Goal: Task Accomplishment & Management: Complete application form

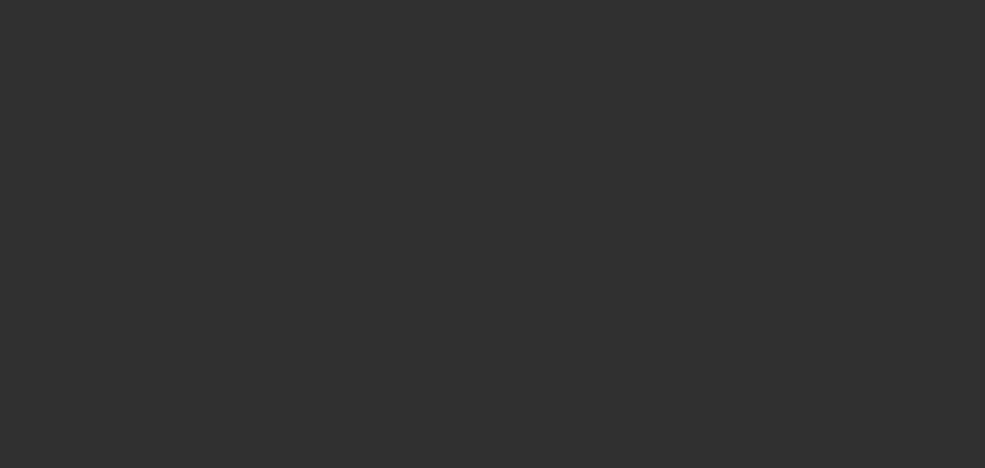
click at [575, 118] on div at bounding box center [492, 234] width 985 height 468
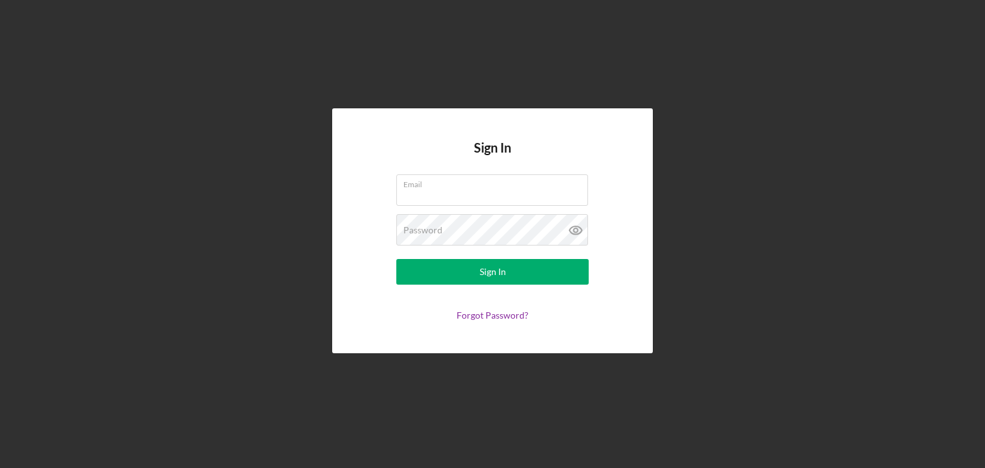
type input "[EMAIL_ADDRESS][DOMAIN_NAME]"
click at [489, 275] on div "Sign In" at bounding box center [493, 272] width 26 height 26
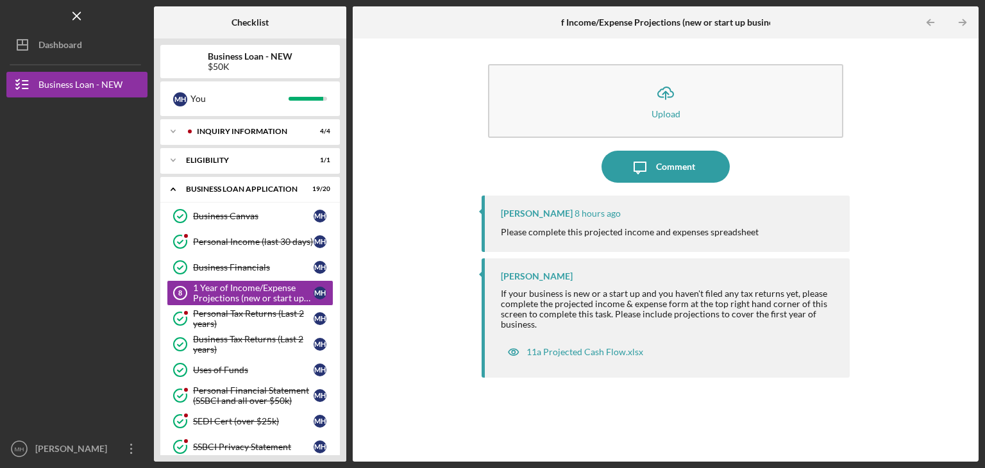
click at [666, 97] on line "button" at bounding box center [666, 96] width 0 height 8
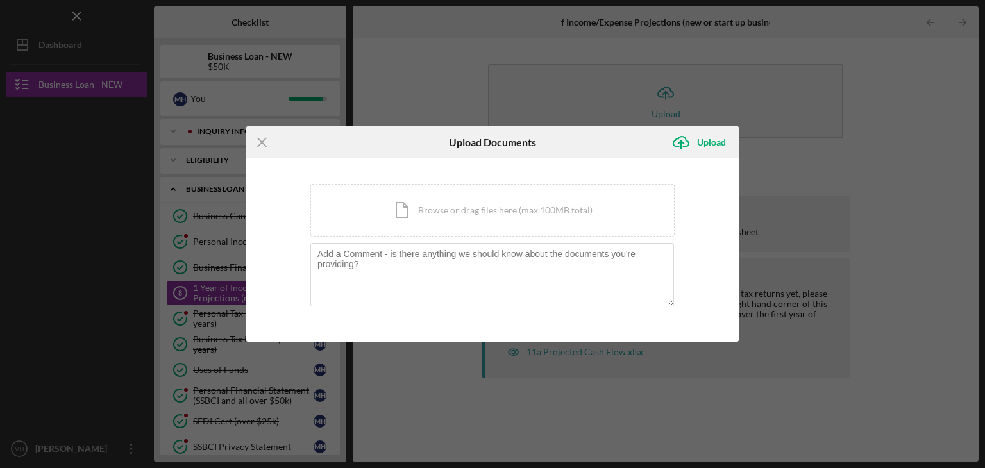
click at [398, 206] on div "Icon/Document Browse or drag files here (max 100MB total) Tap to choose files o…" at bounding box center [492, 210] width 364 height 53
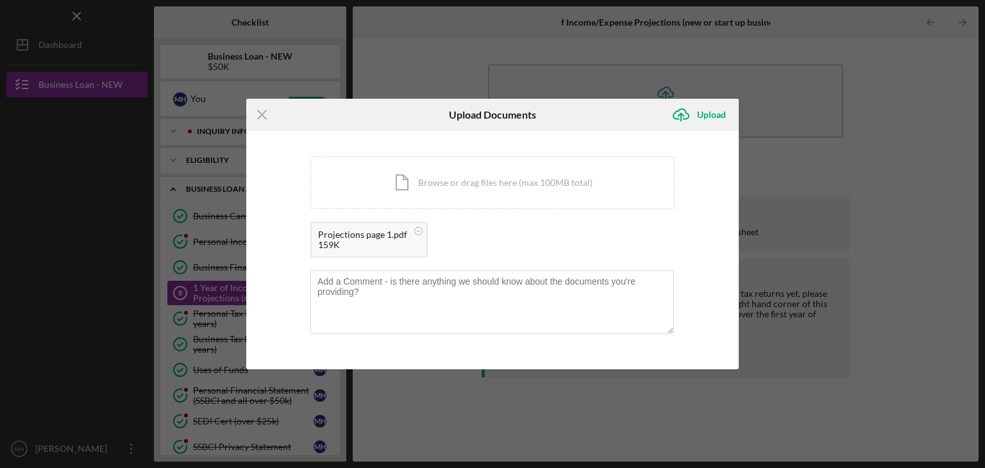
click at [411, 176] on div "Icon/Document Browse or drag files here (max 100MB total) Tap to choose files o…" at bounding box center [492, 183] width 364 height 53
click at [712, 112] on div "Upload" at bounding box center [711, 115] width 29 height 26
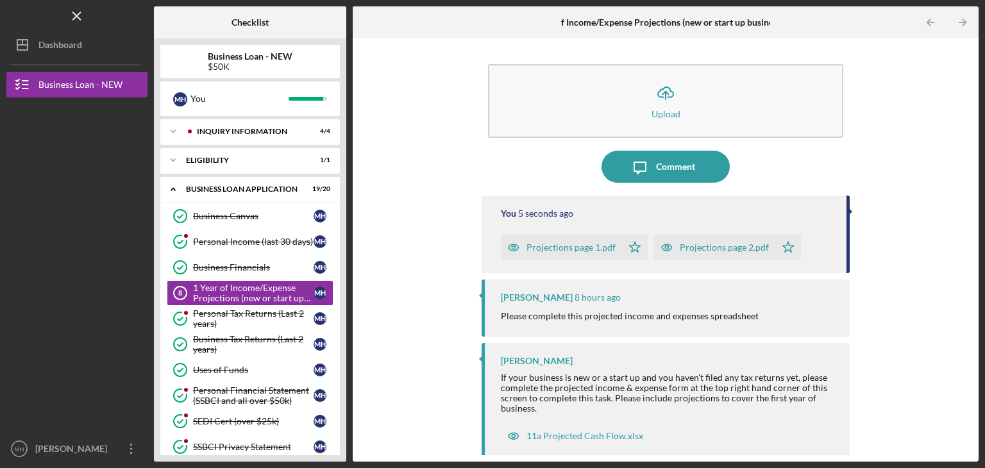
drag, startPoint x: 348, startPoint y: 152, endPoint x: 346, endPoint y: 203, distance: 51.4
click at [346, 203] on div "Checklist Business Loan - NEW $50K M H You Icon/Expander INQUIRY INFORMATION 4 …" at bounding box center [566, 233] width 825 height 455
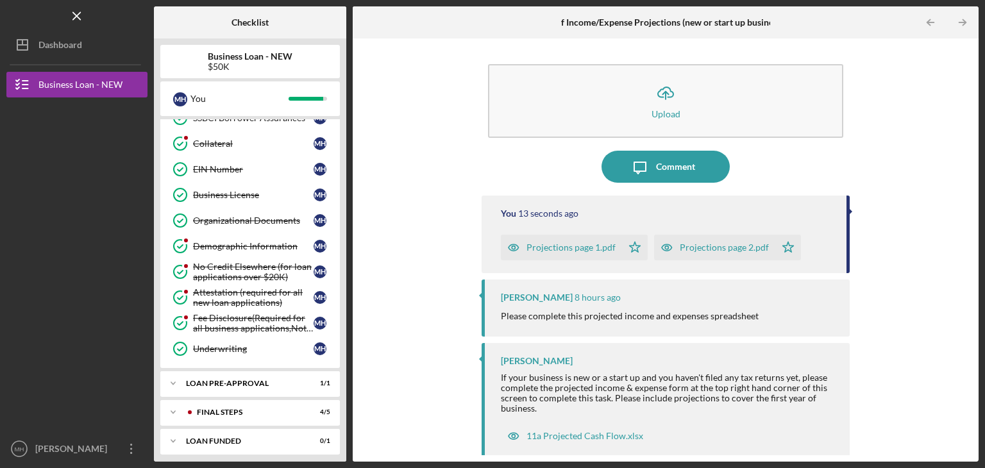
scroll to position [355, 0]
click at [182, 406] on icon "Icon/Expander" at bounding box center [173, 412] width 26 height 26
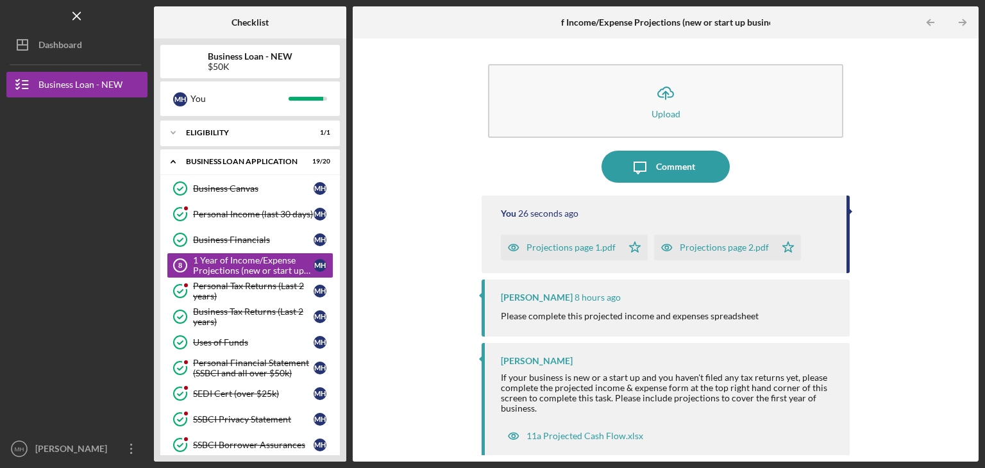
scroll to position [0, 0]
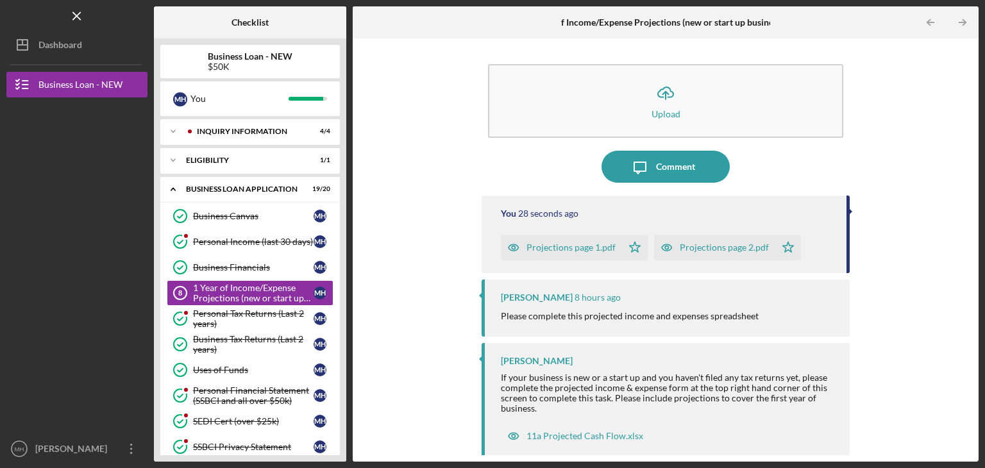
click at [22, 453] on icon "MH" at bounding box center [19, 449] width 26 height 32
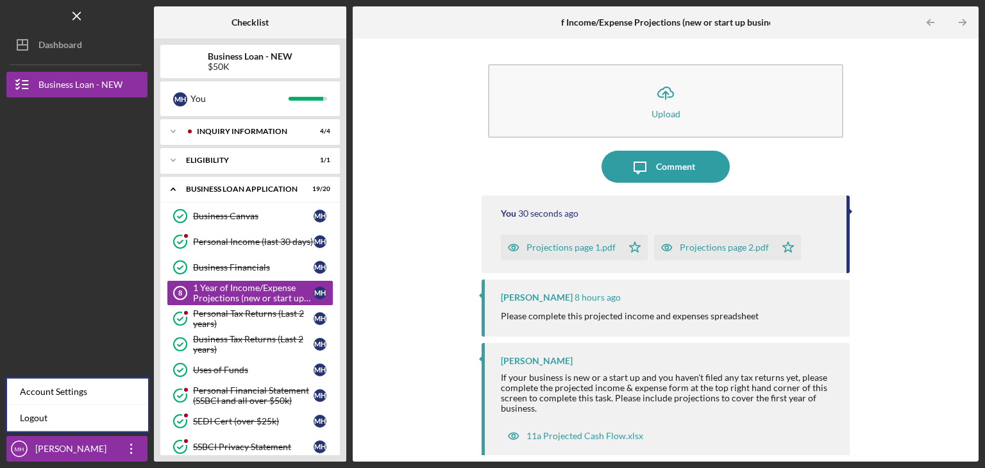
click at [46, 423] on link "Logout" at bounding box center [77, 418] width 141 height 26
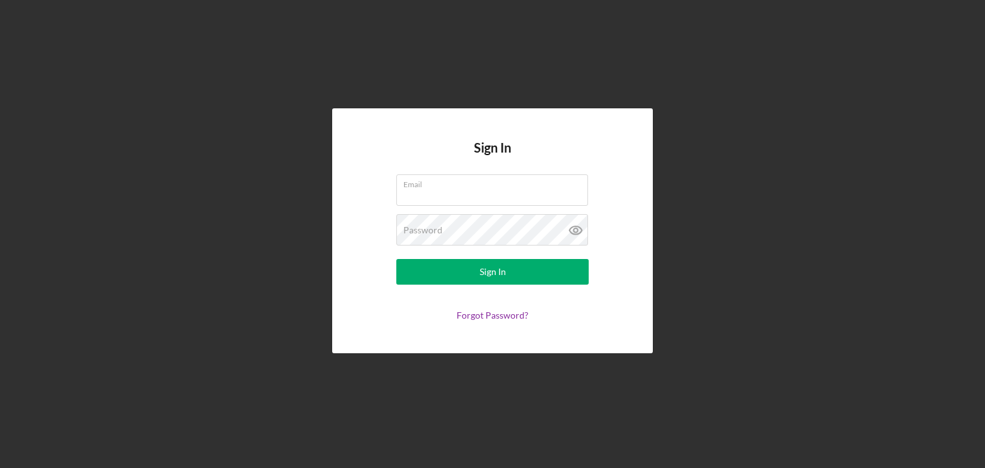
type input "[EMAIL_ADDRESS][DOMAIN_NAME]"
